Goal: Transaction & Acquisition: Purchase product/service

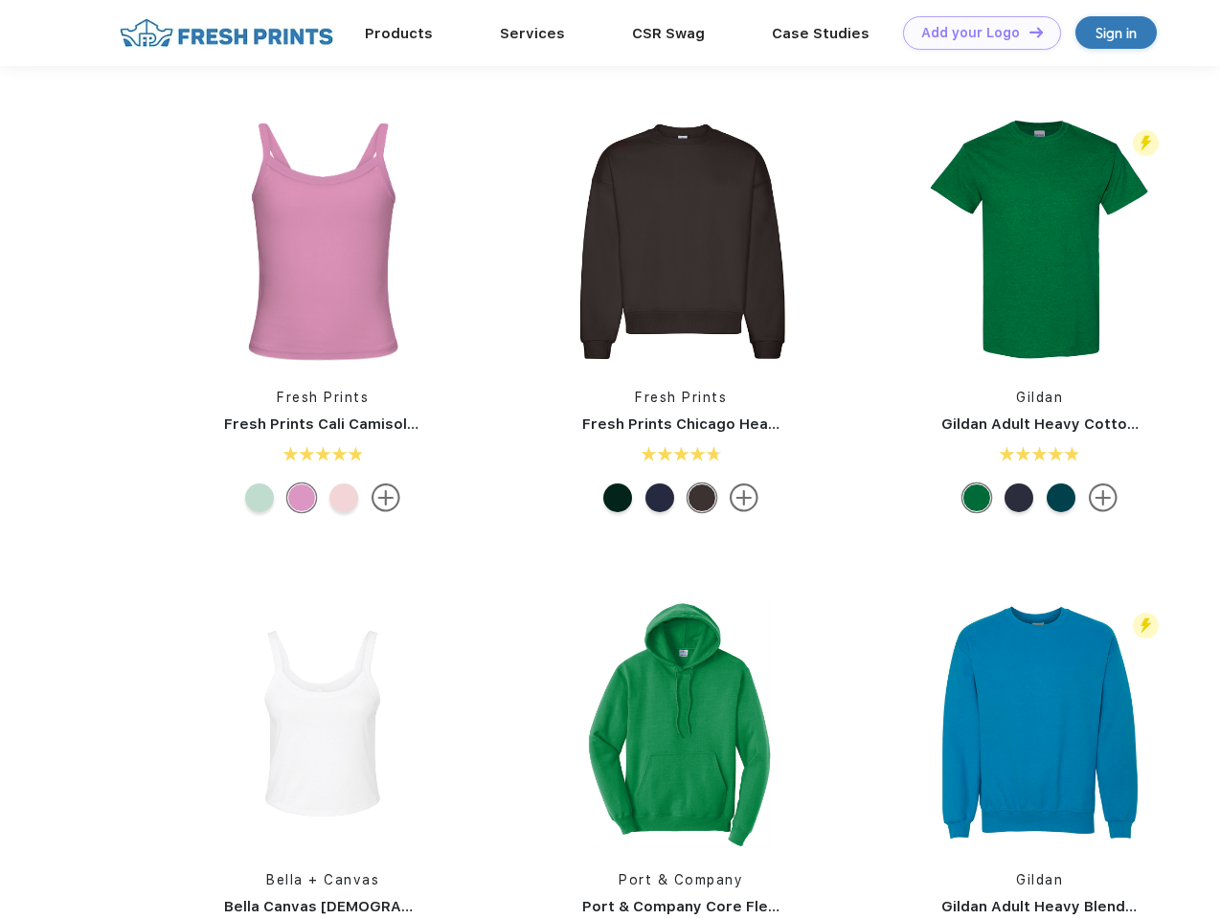
scroll to position [1, 0]
click at [975, 33] on link "Add your Logo Design Tool" at bounding box center [982, 33] width 158 height 34
click at [0, 0] on div "Design Tool" at bounding box center [0, 0] width 0 height 0
click at [1027, 32] on link "Add your Logo Design Tool" at bounding box center [982, 33] width 158 height 34
click at [323, 241] on img at bounding box center [322, 241] width 255 height 255
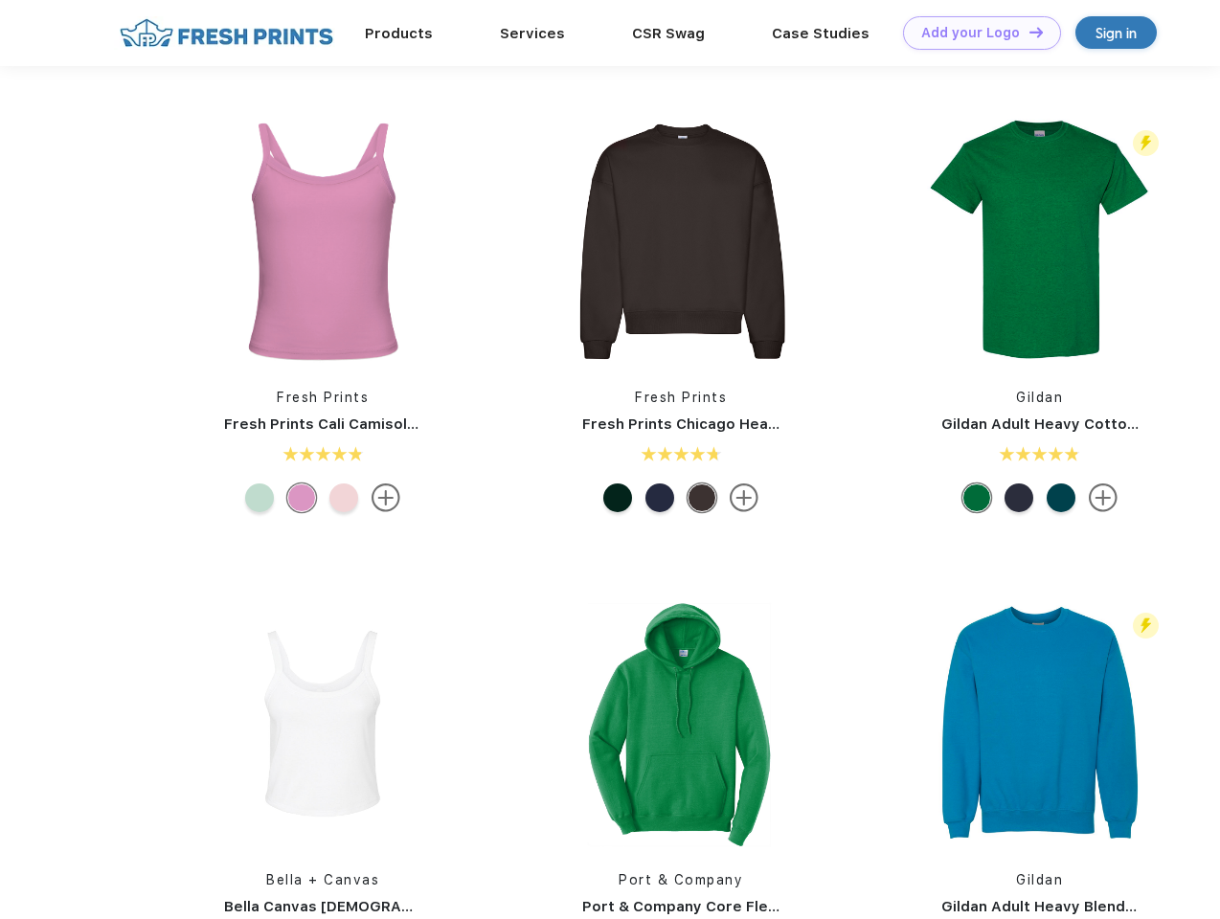
click at [323, 241] on img at bounding box center [322, 241] width 255 height 255
click at [259, 498] on div at bounding box center [259, 497] width 29 height 29
click at [302, 498] on div at bounding box center [301, 497] width 29 height 29
click at [344, 498] on div at bounding box center [343, 497] width 29 height 29
click at [681, 241] on img at bounding box center [680, 241] width 255 height 255
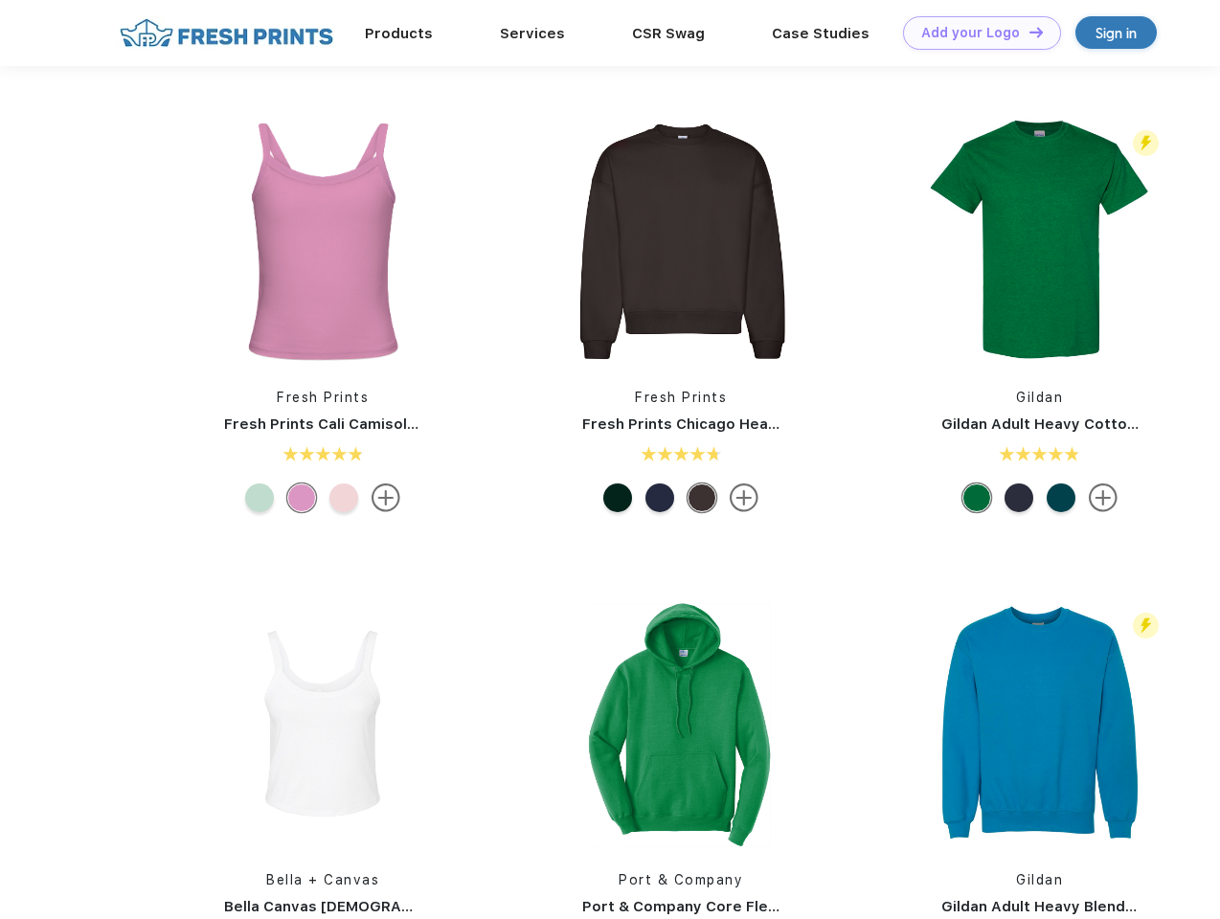
click at [681, 241] on img at bounding box center [680, 241] width 255 height 255
